Goal: Task Accomplishment & Management: Use online tool/utility

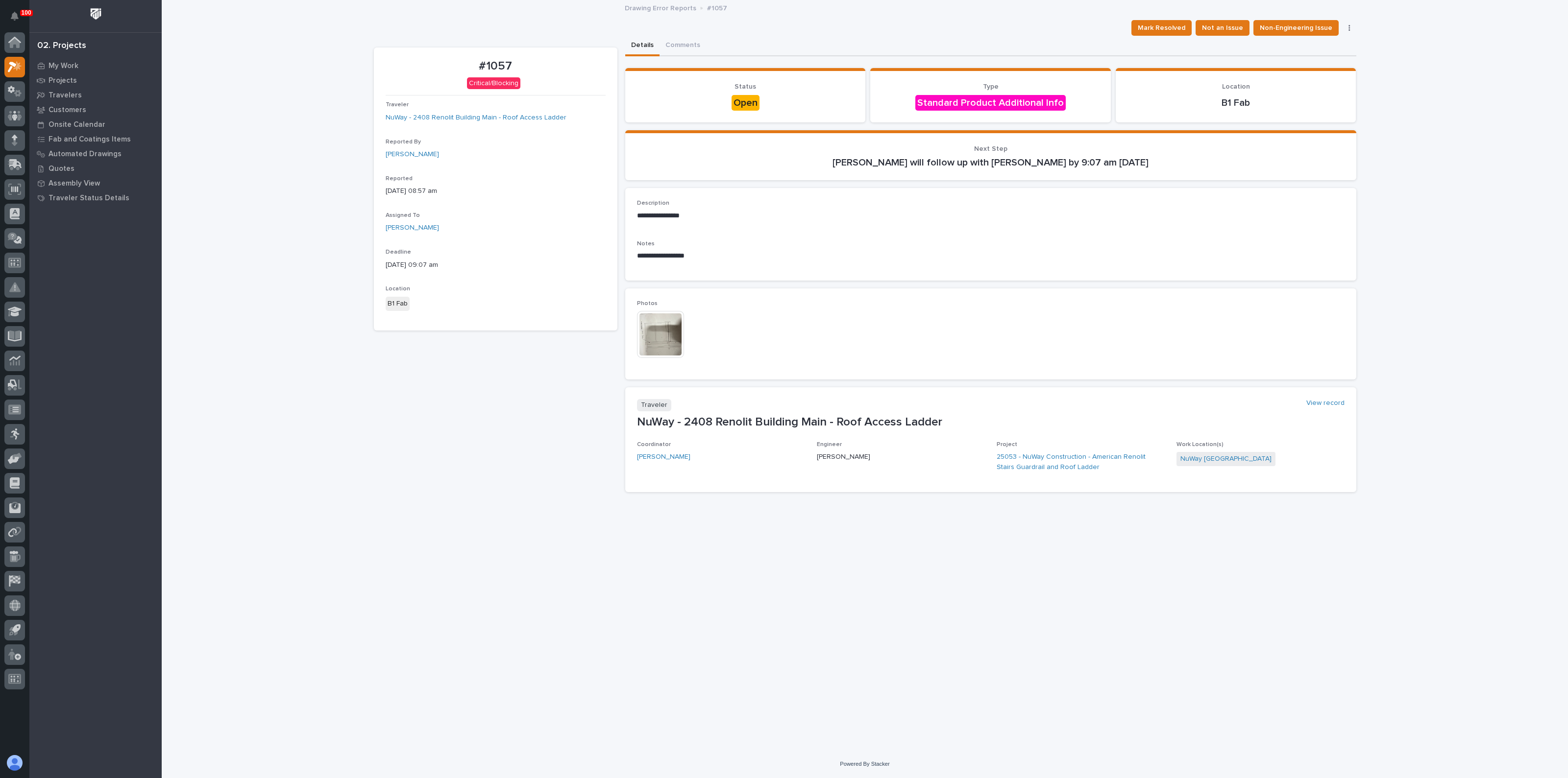
click at [662, 322] on img at bounding box center [660, 334] width 47 height 47
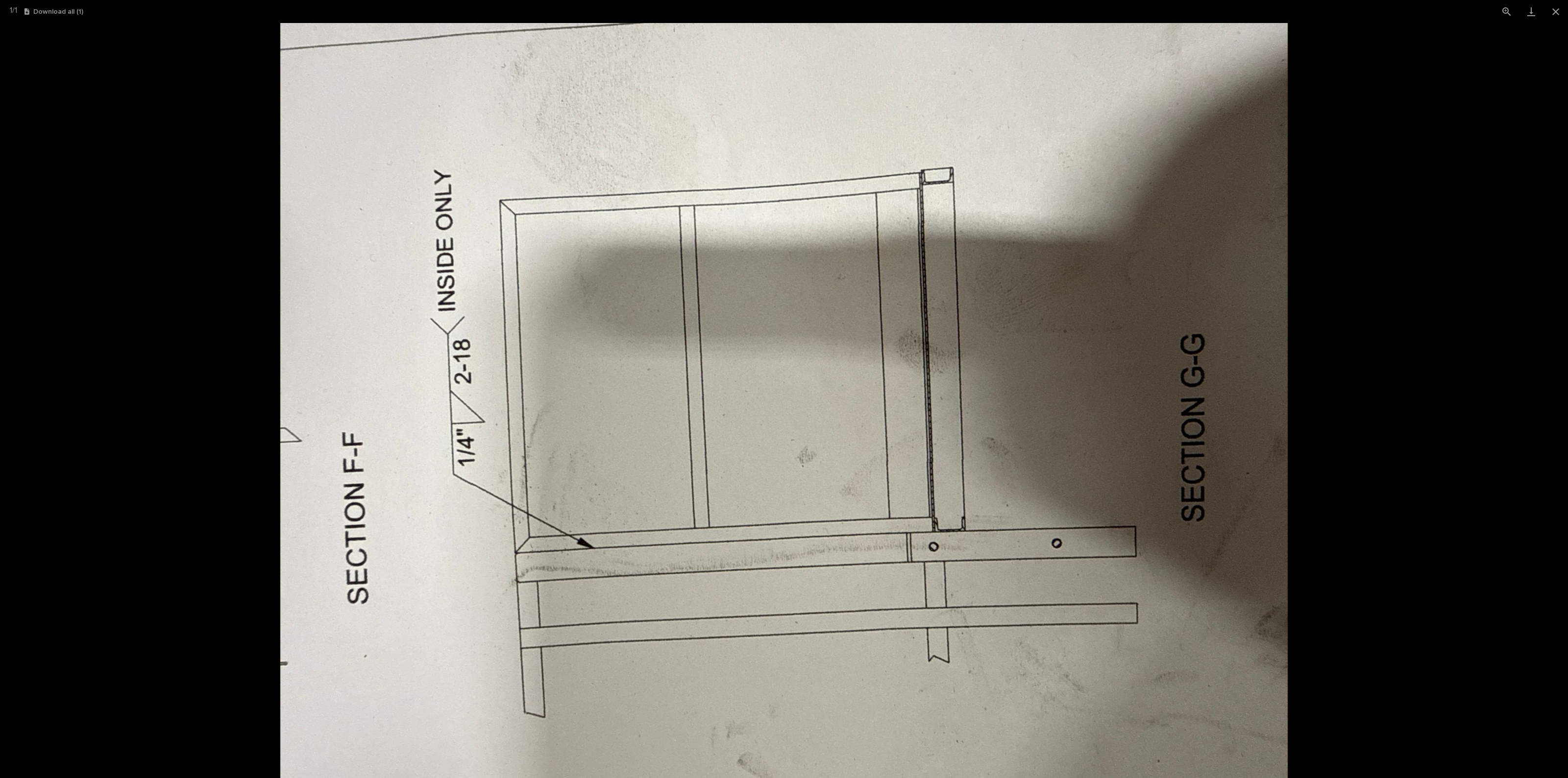
click at [230, 322] on picture at bounding box center [784, 401] width 1568 height 755
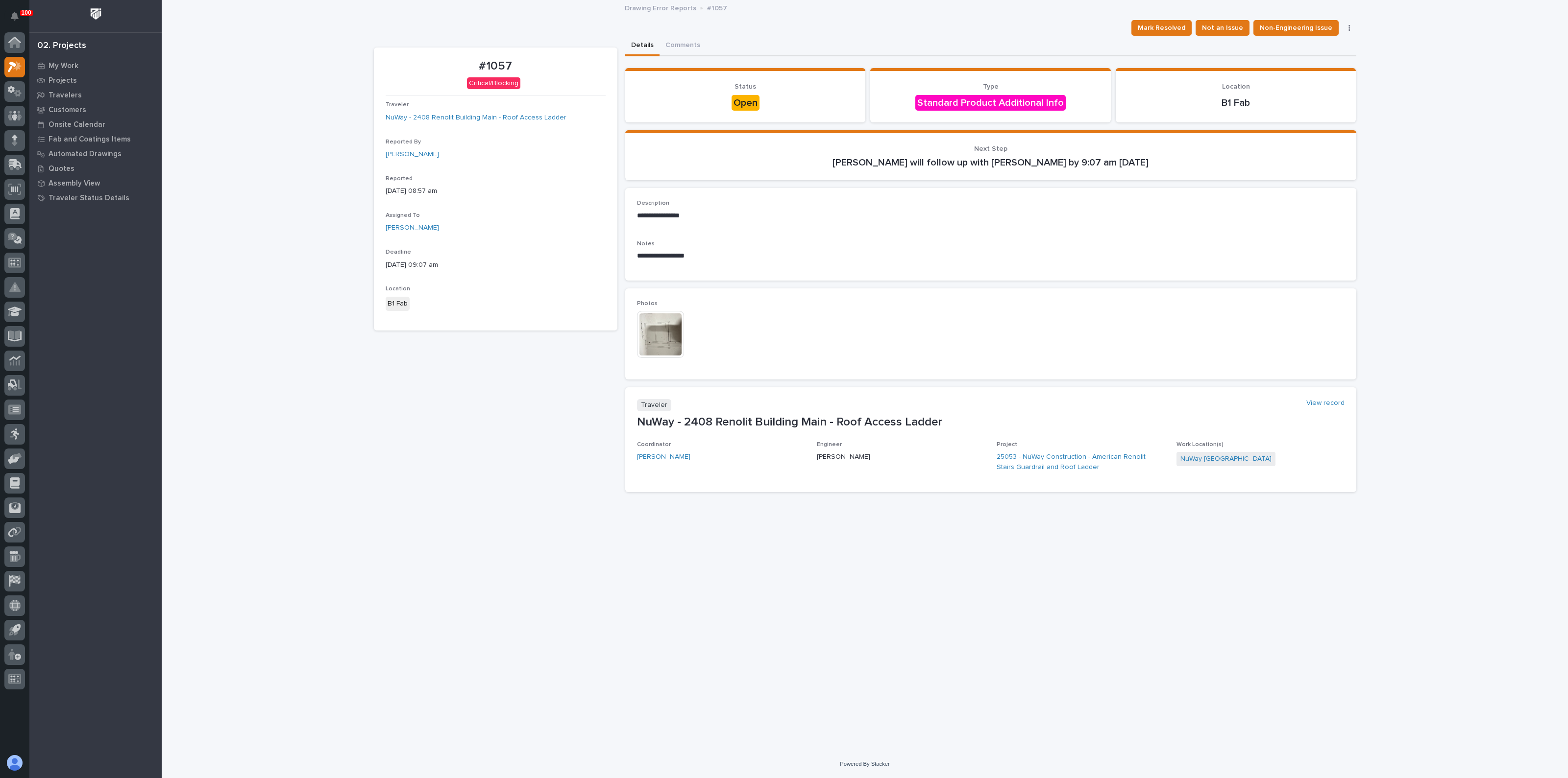
click at [663, 358] on div at bounding box center [661, 335] width 49 height 49
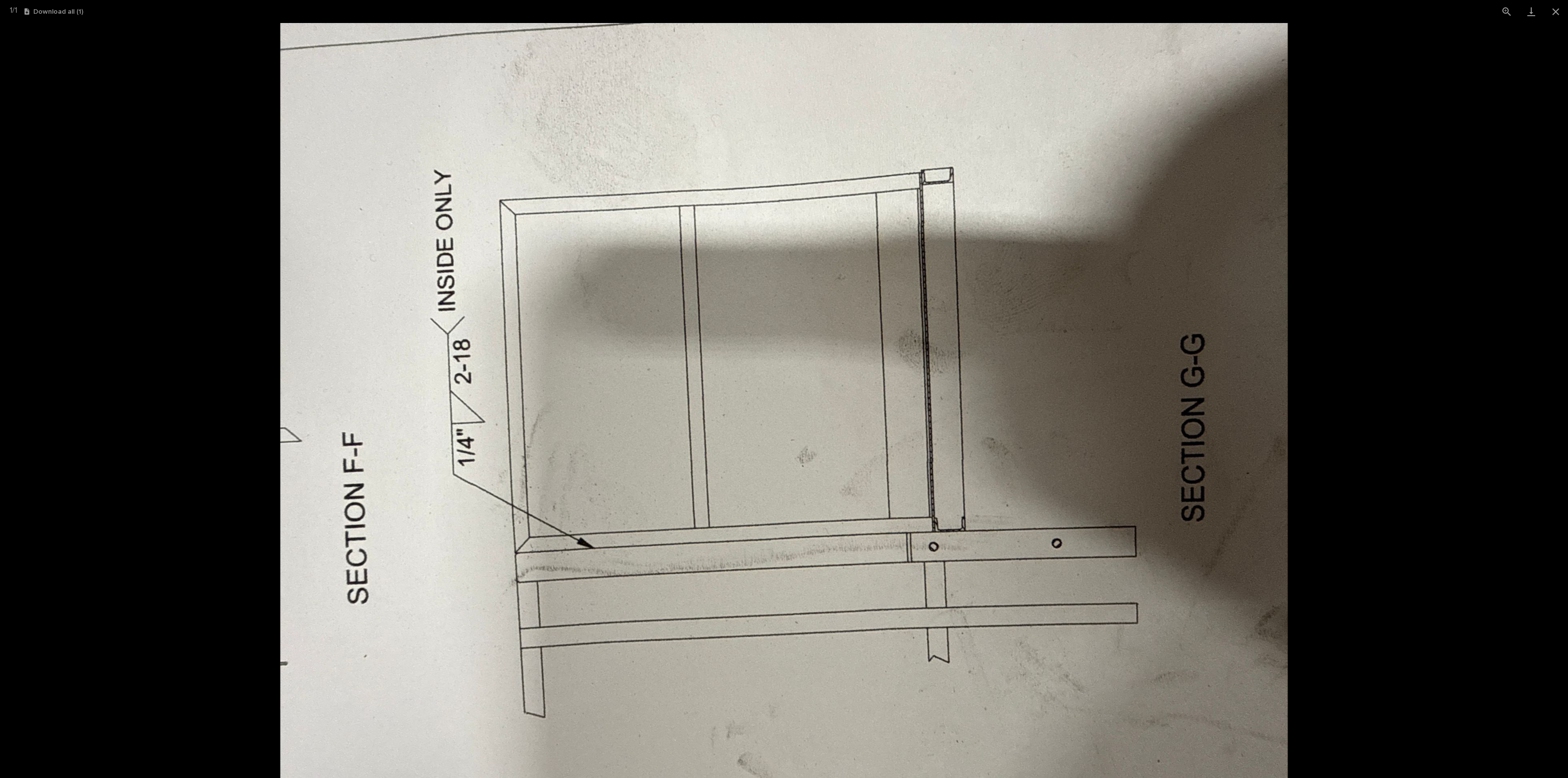
click at [93, 81] on picture at bounding box center [784, 401] width 1568 height 755
click at [952, 425] on img at bounding box center [783, 401] width 1007 height 755
click at [292, 207] on img at bounding box center [783, 401] width 1007 height 755
click at [1557, 7] on button "Close gallery" at bounding box center [1556, 12] width 25 height 23
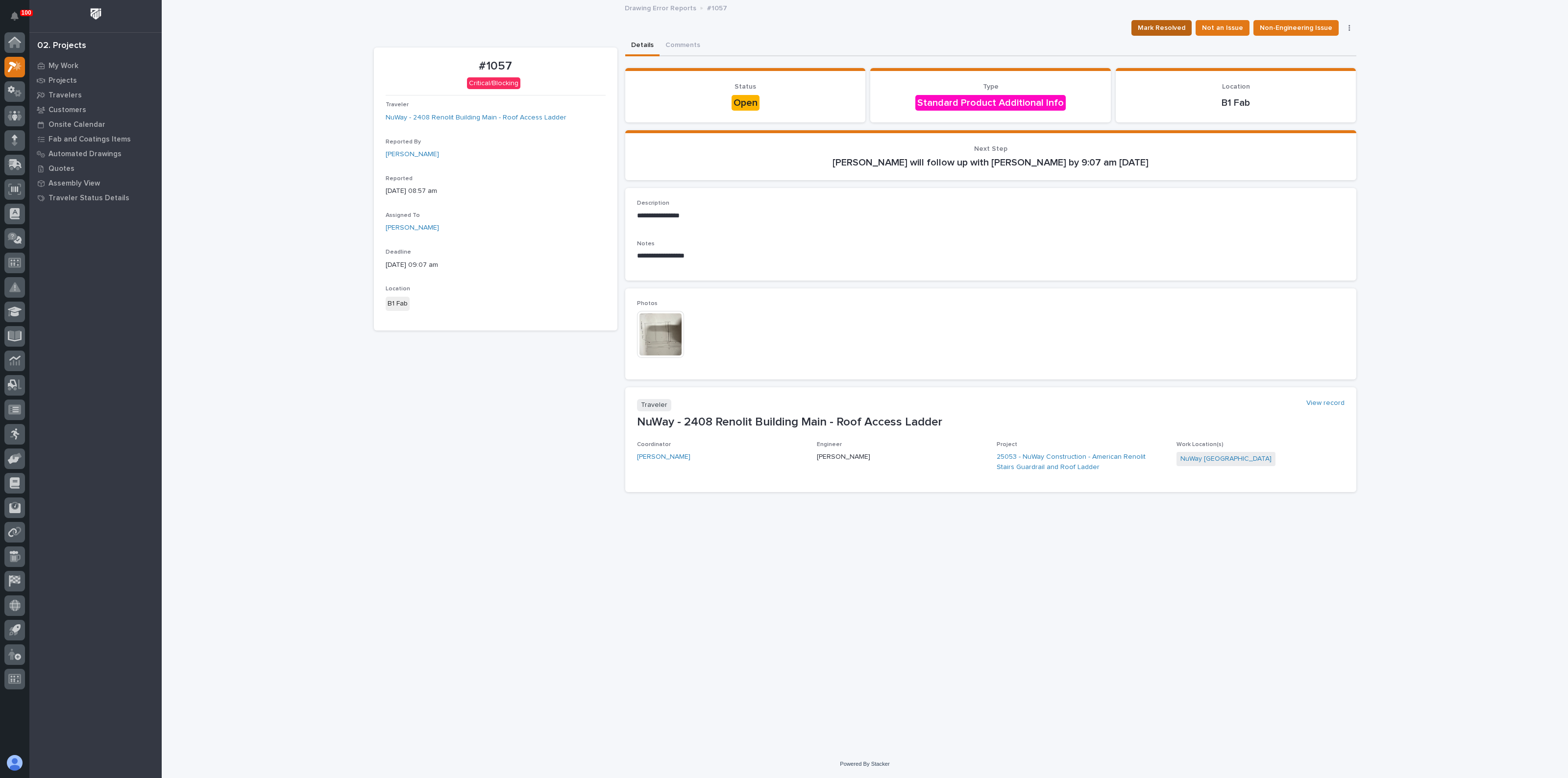
click at [1166, 23] on span "Mark Resolved" at bounding box center [1162, 28] width 48 height 12
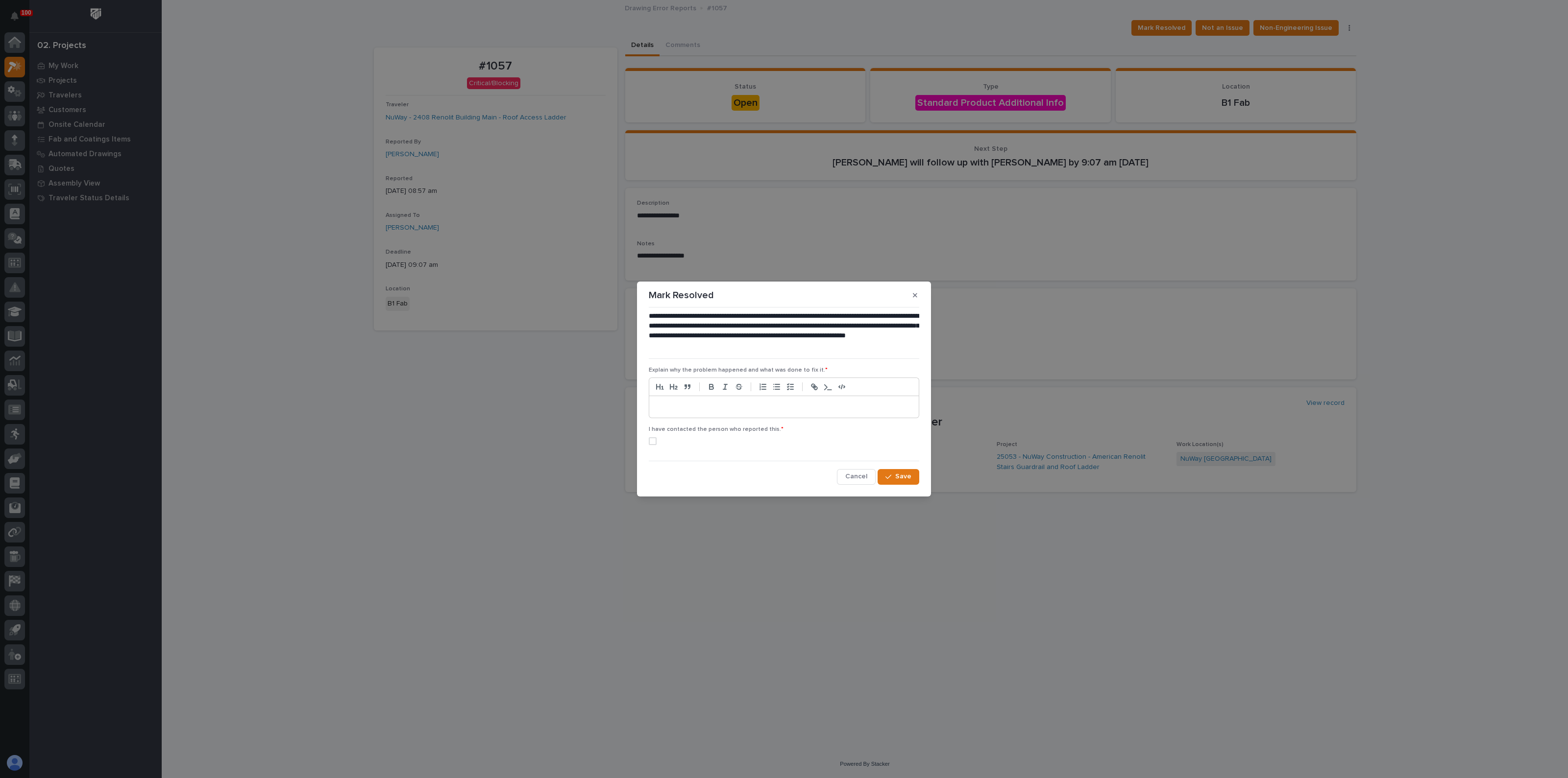
click at [709, 415] on div at bounding box center [784, 407] width 269 height 21
drag, startPoint x: 746, startPoint y: 409, endPoint x: 631, endPoint y: 397, distance: 115.6
click at [631, 397] on div "**********" at bounding box center [784, 389] width 1568 height 778
click at [651, 441] on span at bounding box center [652, 440] width 7 height 7
click at [906, 481] on span "Save" at bounding box center [903, 477] width 17 height 9
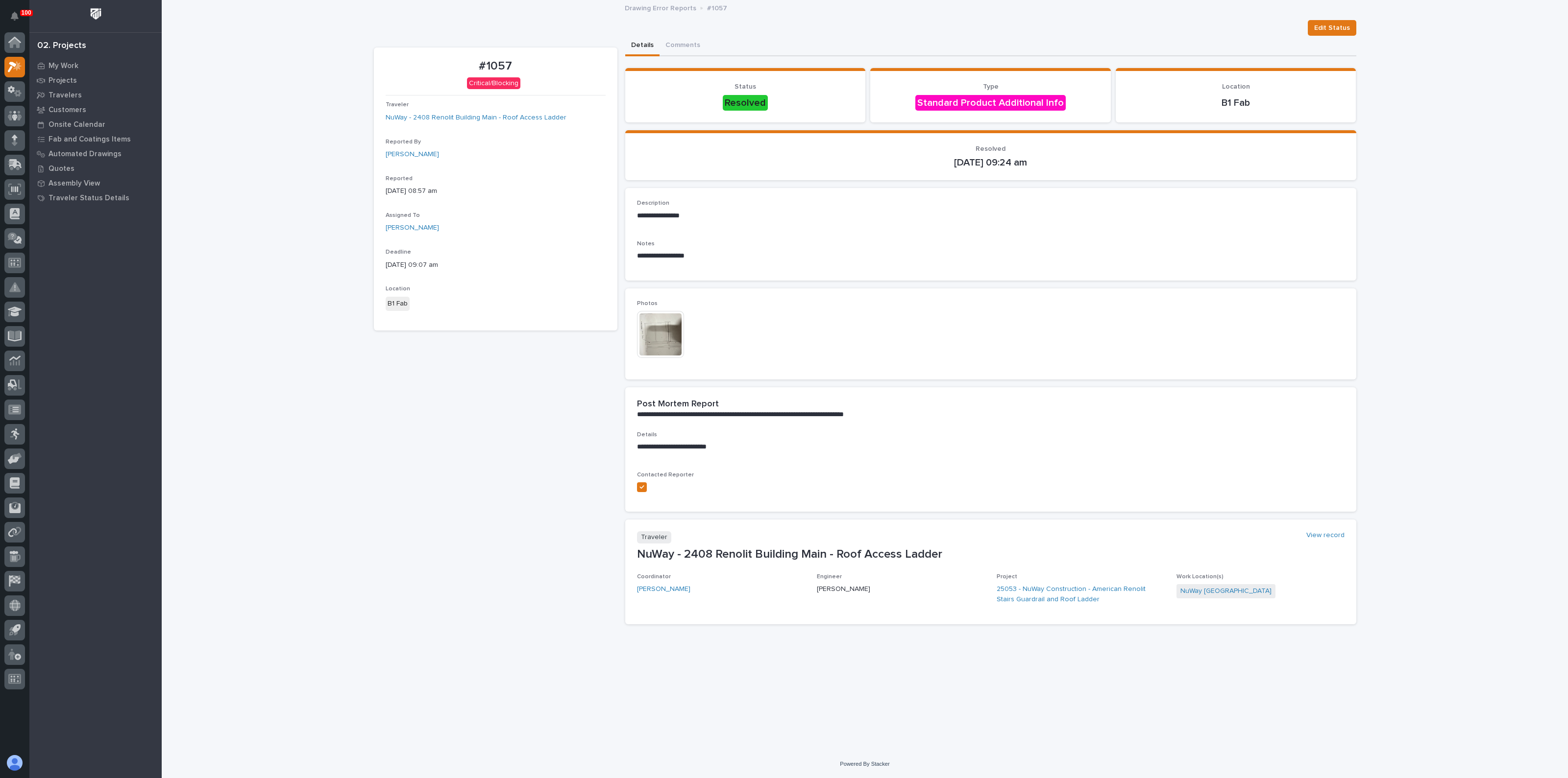
drag, startPoint x: 946, startPoint y: 283, endPoint x: 930, endPoint y: 283, distance: 16.0
